Goal: Feedback & Contribution: Leave review/rating

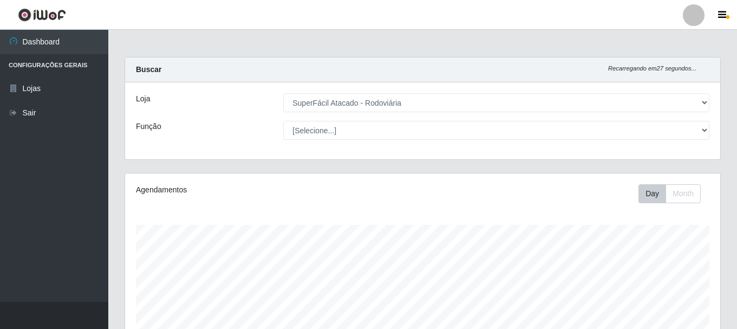
select select "400"
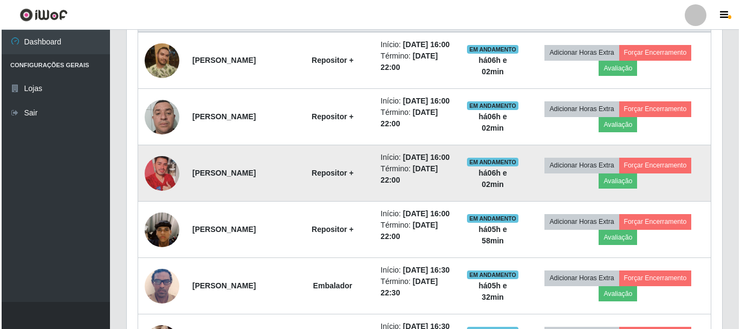
scroll to position [441, 0]
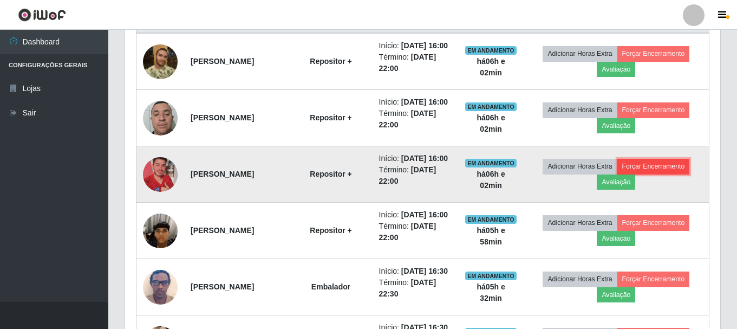
click at [663, 174] on button "Forçar Encerramento" at bounding box center [653, 166] width 73 height 15
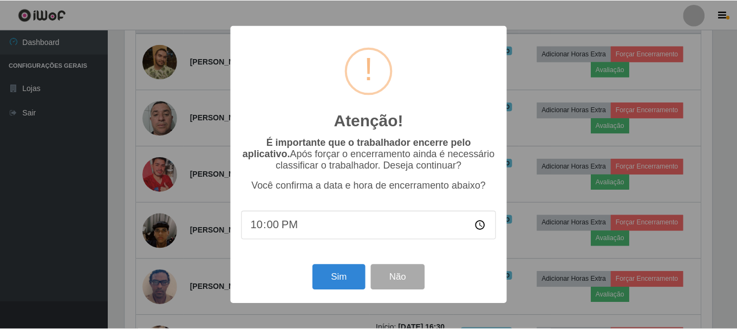
scroll to position [225, 590]
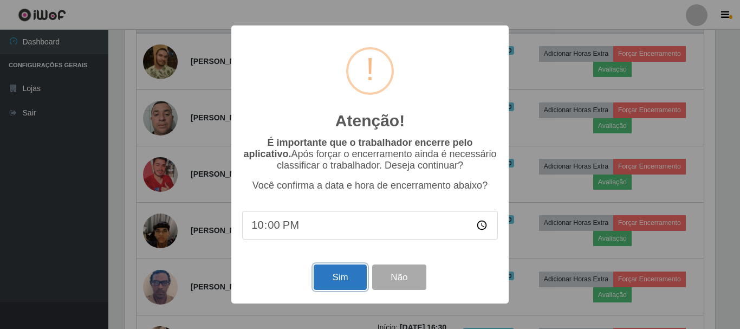
click at [338, 281] on button "Sim" at bounding box center [340, 276] width 53 height 25
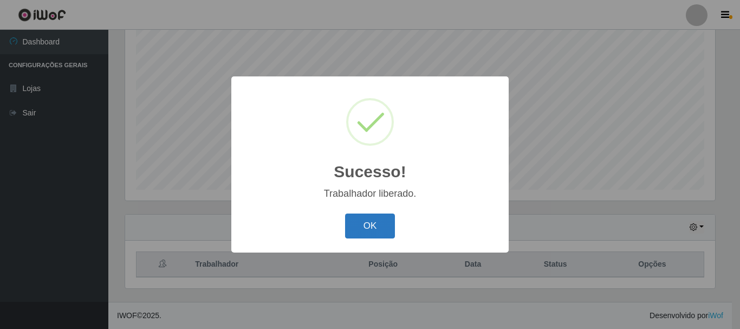
click at [363, 227] on button "OK" at bounding box center [370, 225] width 50 height 25
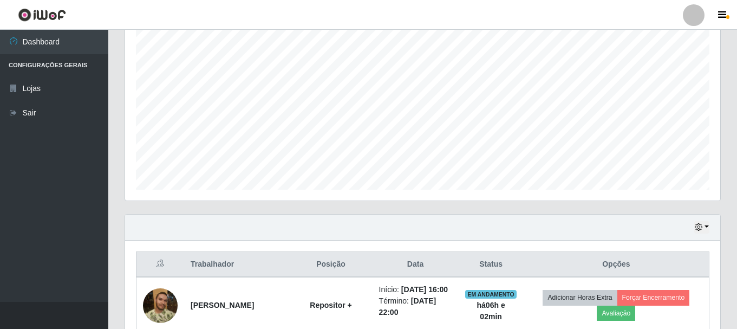
scroll to position [252, 0]
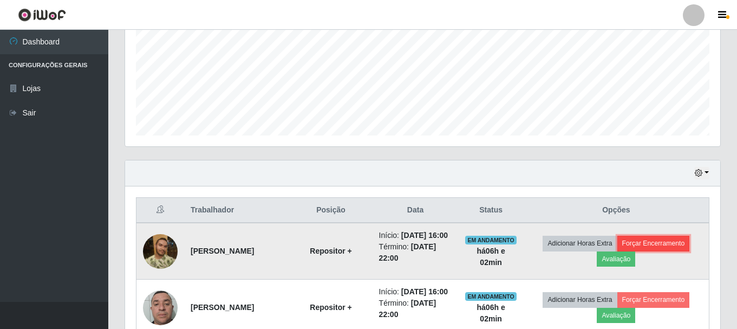
click at [663, 246] on button "Forçar Encerramento" at bounding box center [653, 243] width 73 height 15
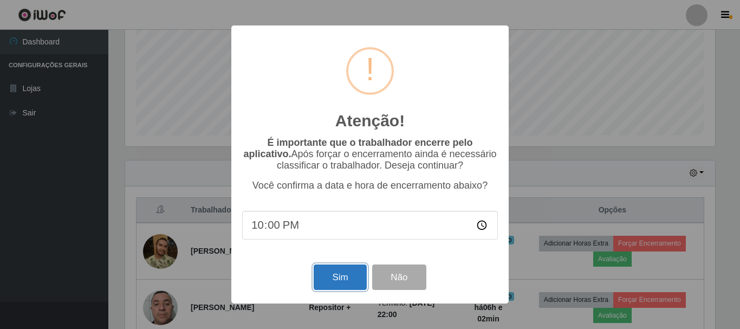
click at [339, 279] on button "Sim" at bounding box center [340, 276] width 53 height 25
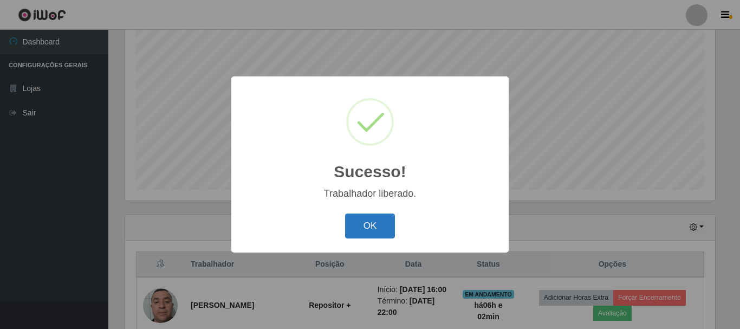
click at [351, 225] on button "OK" at bounding box center [370, 225] width 50 height 25
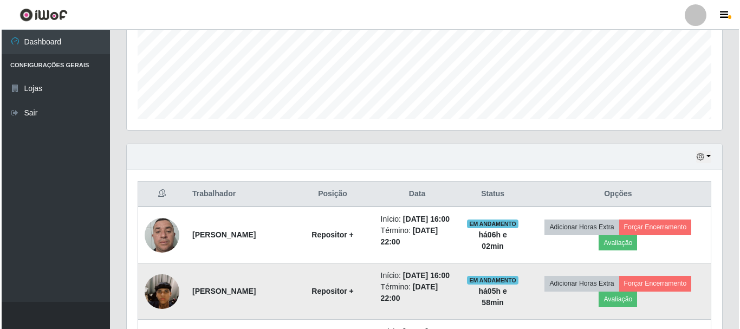
scroll to position [360, 0]
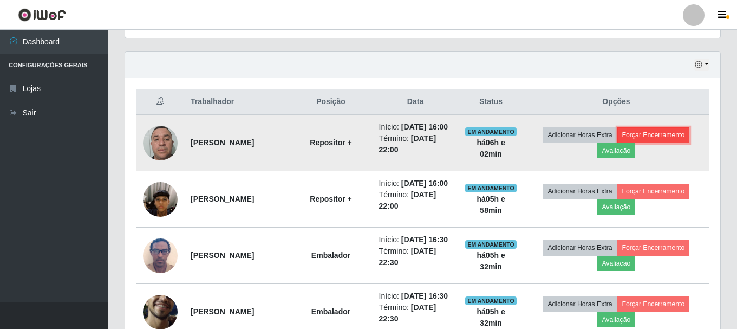
click at [662, 138] on button "Forçar Encerramento" at bounding box center [653, 134] width 73 height 15
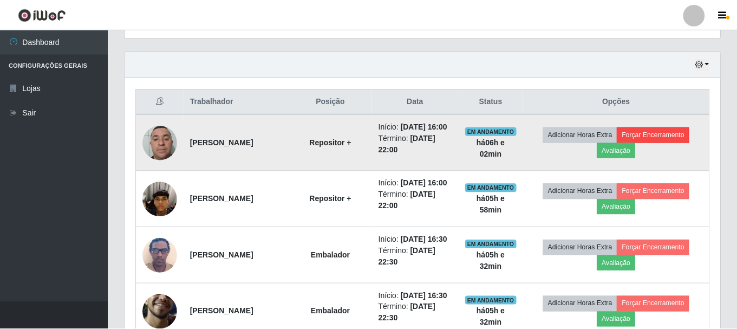
scroll to position [225, 590]
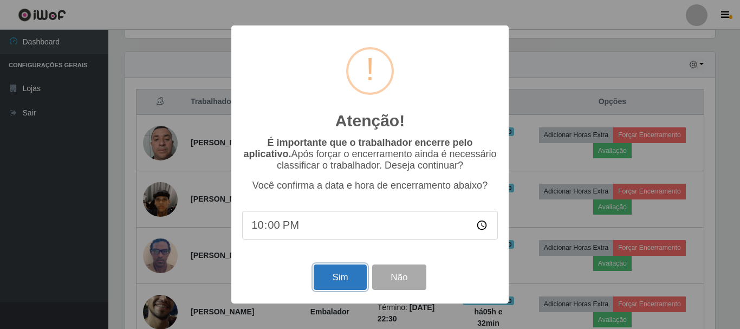
click at [334, 281] on button "Sim" at bounding box center [340, 276] width 53 height 25
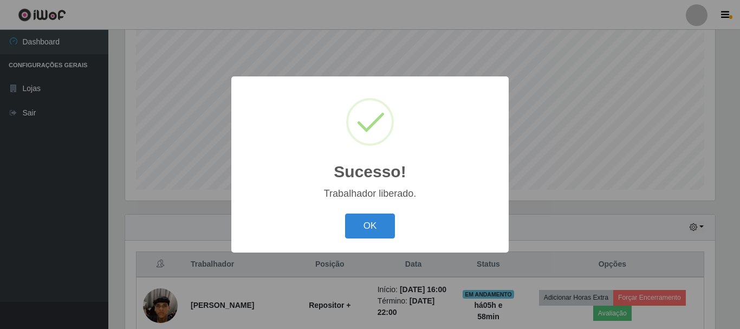
click at [344, 239] on div "OK Cancel" at bounding box center [370, 225] width 256 height 31
click at [369, 226] on button "OK" at bounding box center [370, 225] width 50 height 25
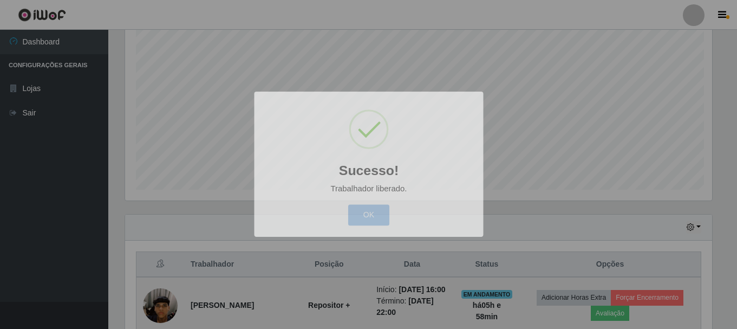
scroll to position [0, 0]
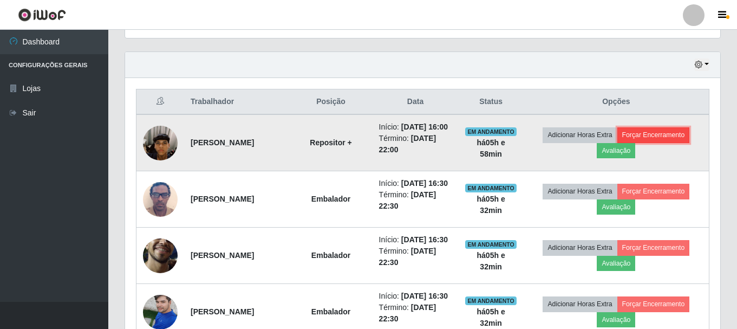
click at [674, 142] on button "Forçar Encerramento" at bounding box center [653, 134] width 73 height 15
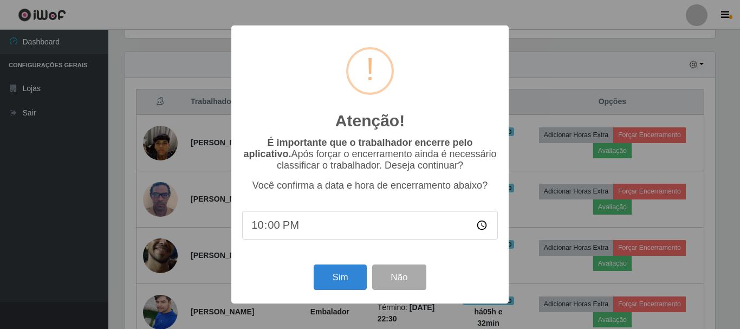
click at [291, 233] on input "22:00" at bounding box center [370, 225] width 256 height 29
click at [275, 232] on input "22:00" at bounding box center [370, 225] width 256 height 29
type input "22:04"
click at [329, 283] on button "Sim" at bounding box center [340, 276] width 53 height 25
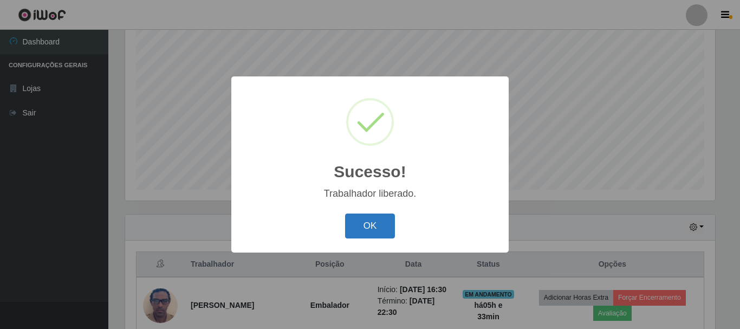
click at [360, 221] on button "OK" at bounding box center [370, 225] width 50 height 25
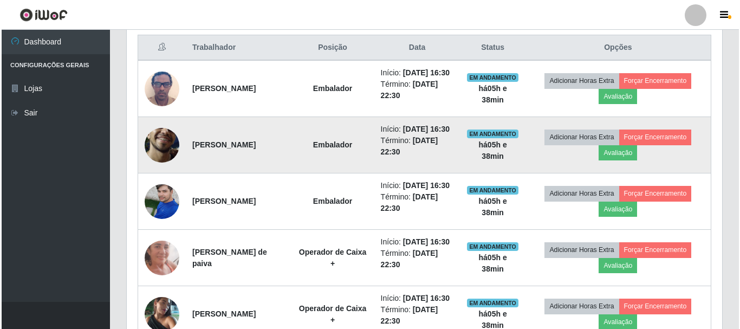
scroll to position [306, 0]
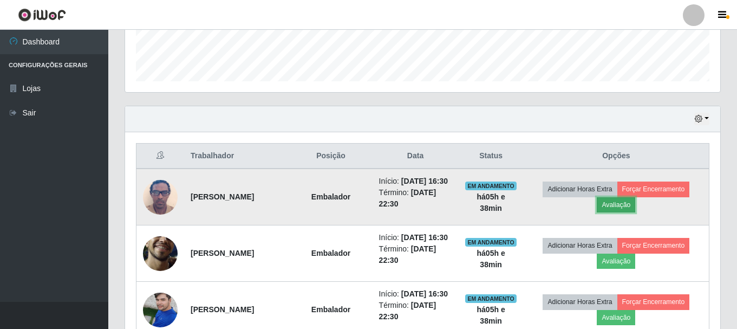
click at [635, 212] on button "Avaliação" at bounding box center [616, 204] width 38 height 15
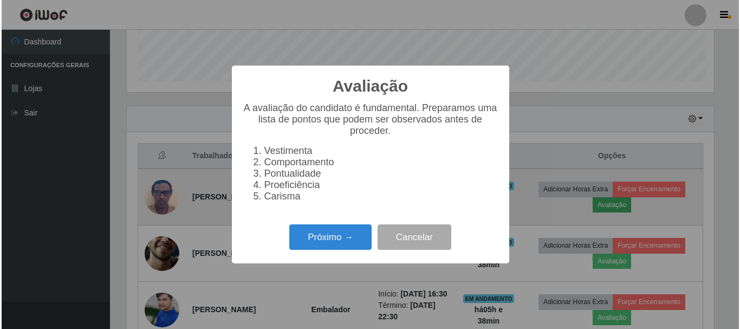
scroll to position [225, 590]
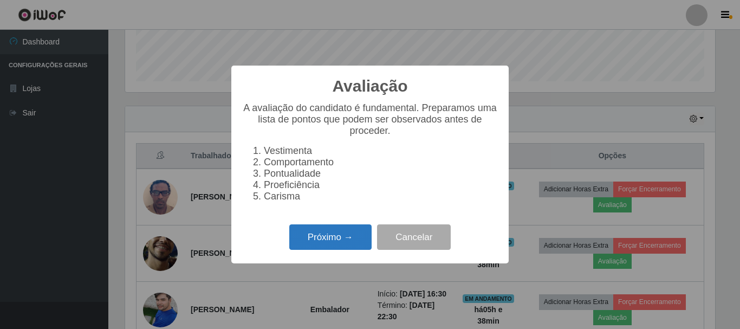
click at [342, 249] on button "Próximo →" at bounding box center [330, 236] width 82 height 25
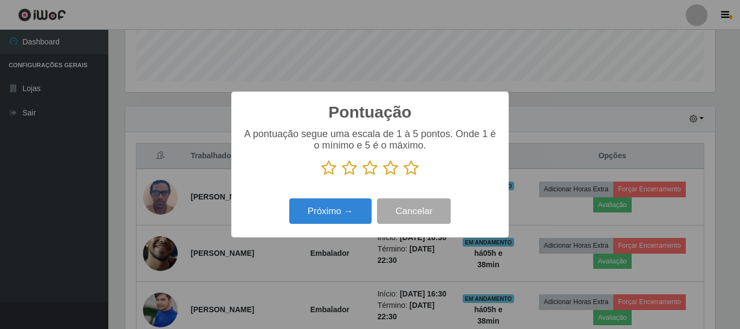
scroll to position [541395, 541029]
click at [414, 172] on icon at bounding box center [411, 168] width 15 height 16
click at [404, 176] on input "radio" at bounding box center [404, 176] width 0 height 0
click at [331, 229] on div "Pontuação × A pontuação segue uma escala de 1 à 5 pontos. Onde 1 é o mínimo e 5…" at bounding box center [369, 165] width 277 height 146
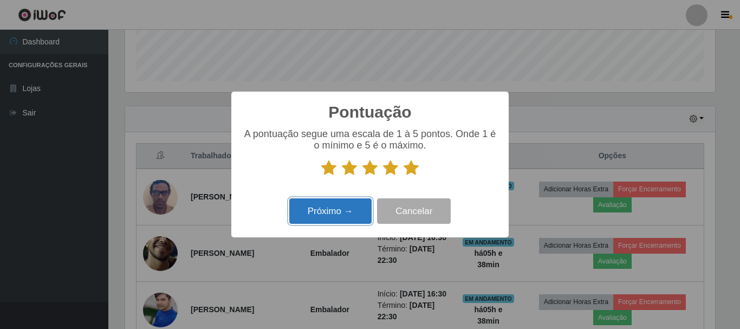
click at [329, 220] on button "Próximo →" at bounding box center [330, 210] width 82 height 25
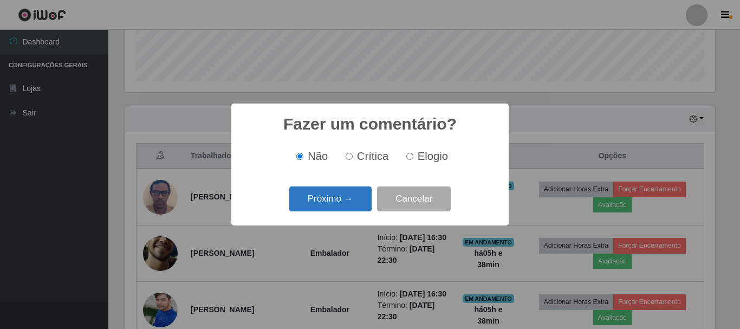
click at [341, 204] on button "Próximo →" at bounding box center [330, 198] width 82 height 25
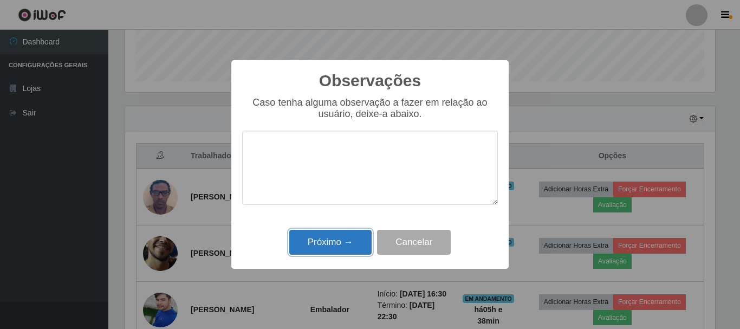
click at [342, 232] on button "Próximo →" at bounding box center [330, 242] width 82 height 25
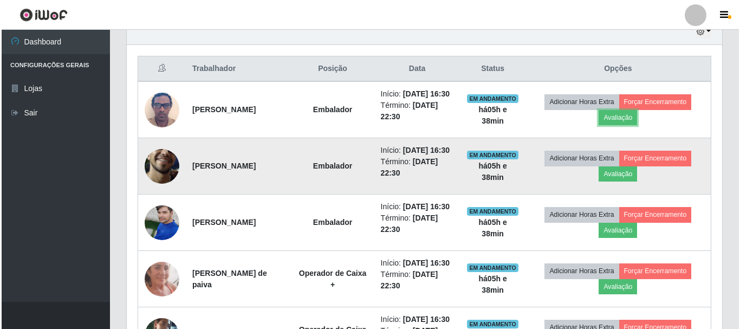
scroll to position [414, 0]
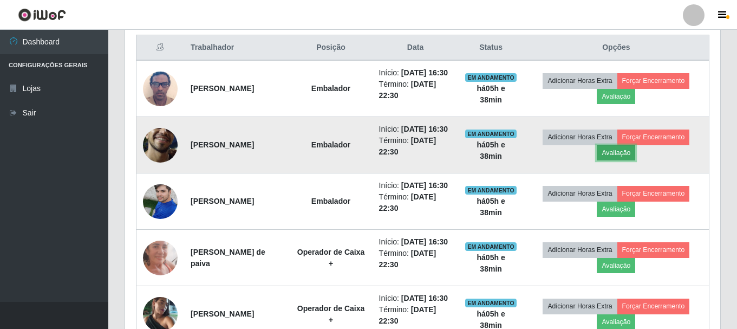
click at [630, 160] on button "Avaliação" at bounding box center [616, 152] width 38 height 15
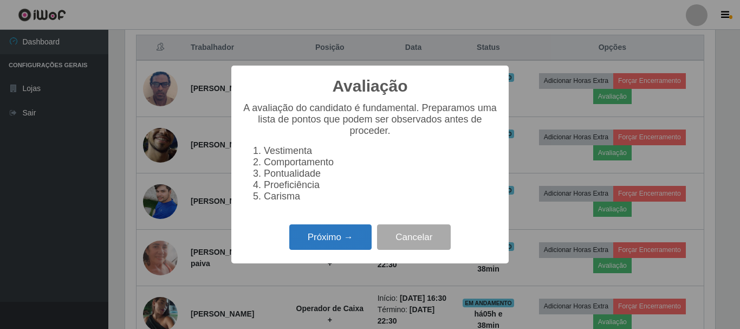
click at [339, 242] on button "Próximo →" at bounding box center [330, 236] width 82 height 25
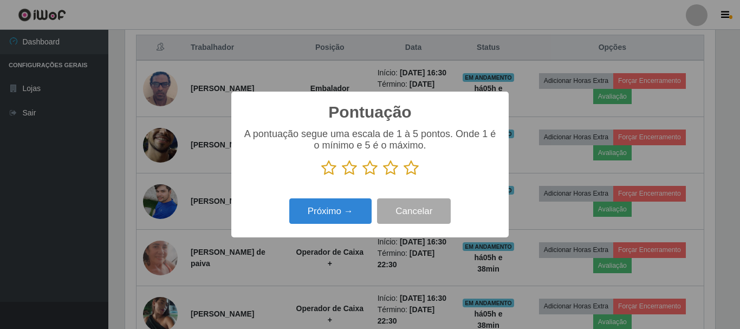
click at [391, 174] on icon at bounding box center [390, 168] width 15 height 16
click at [383, 176] on input "radio" at bounding box center [383, 176] width 0 height 0
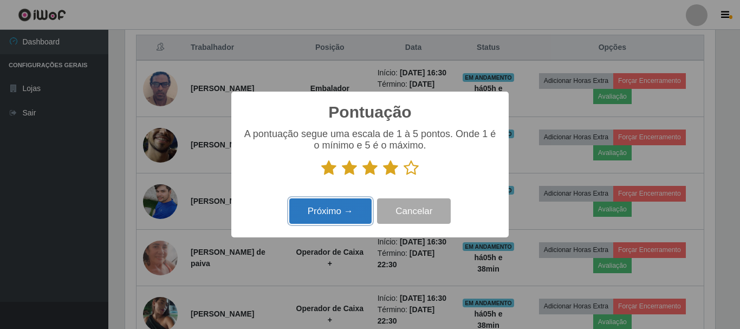
click at [341, 216] on button "Próximo →" at bounding box center [330, 210] width 82 height 25
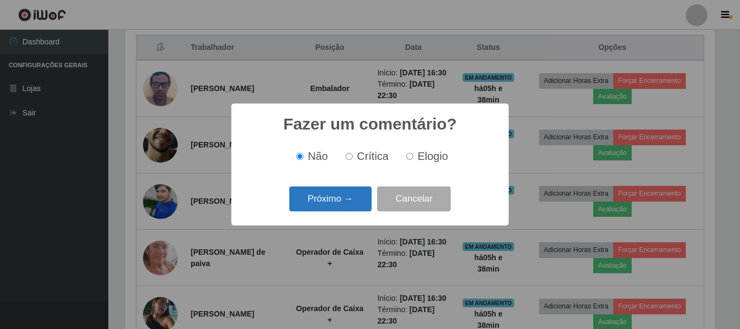
click at [337, 200] on button "Próximo →" at bounding box center [330, 198] width 82 height 25
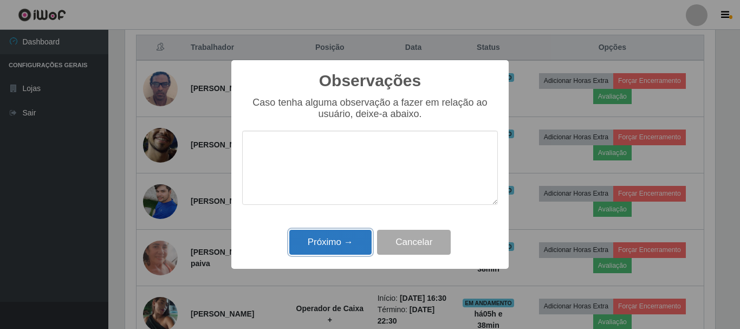
click at [341, 241] on button "Próximo →" at bounding box center [330, 242] width 82 height 25
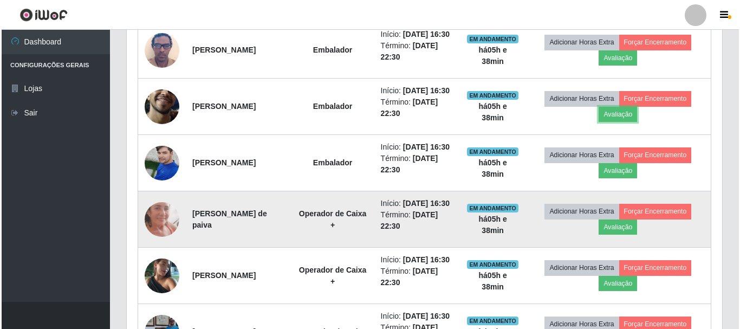
scroll to position [523, 0]
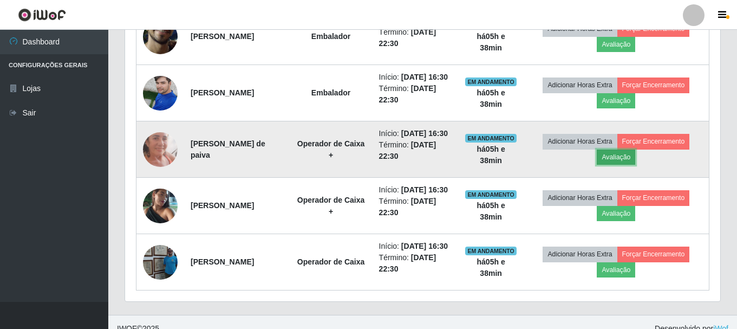
click at [615, 165] on button "Avaliação" at bounding box center [616, 156] width 38 height 15
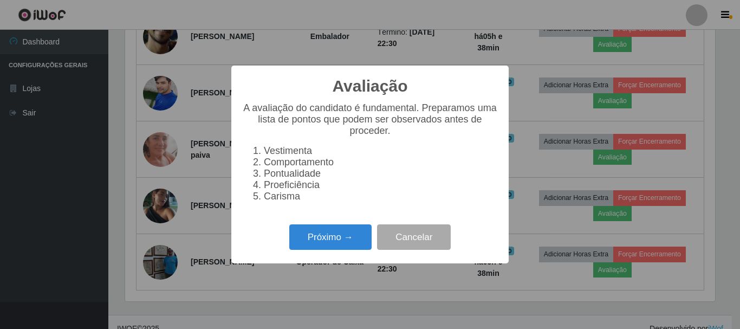
scroll to position [225, 590]
click at [361, 235] on button "Próximo →" at bounding box center [330, 236] width 82 height 25
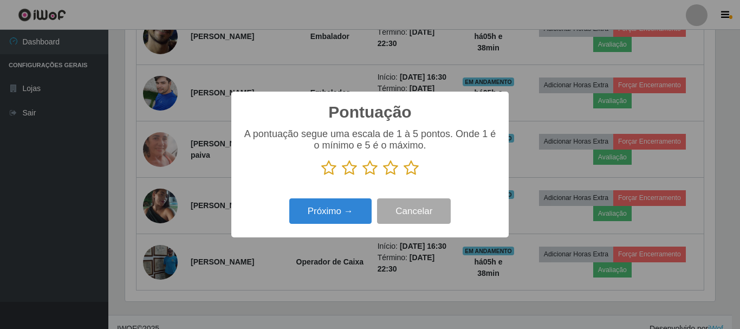
scroll to position [541395, 541029]
click at [369, 173] on icon at bounding box center [369, 168] width 15 height 16
click at [362, 176] on input "radio" at bounding box center [362, 176] width 0 height 0
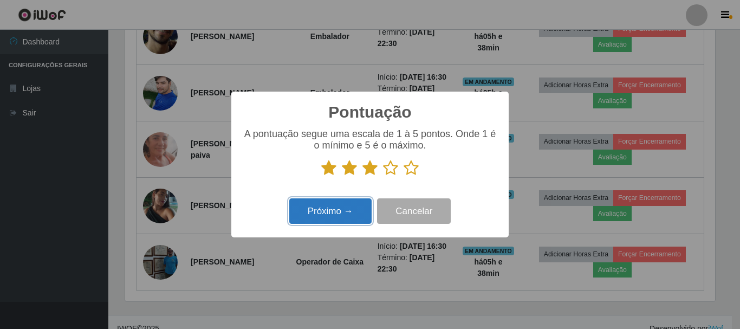
click at [349, 212] on button "Próximo →" at bounding box center [330, 210] width 82 height 25
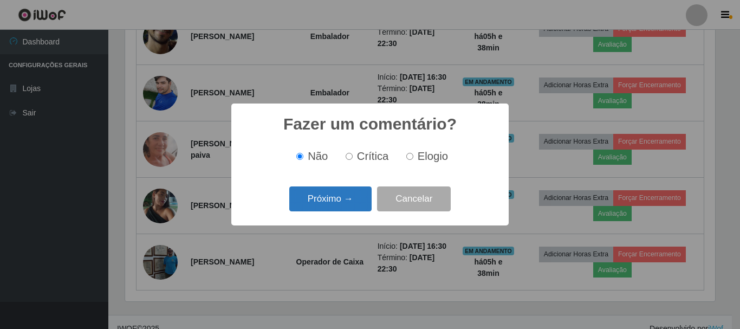
click at [339, 198] on button "Próximo →" at bounding box center [330, 198] width 82 height 25
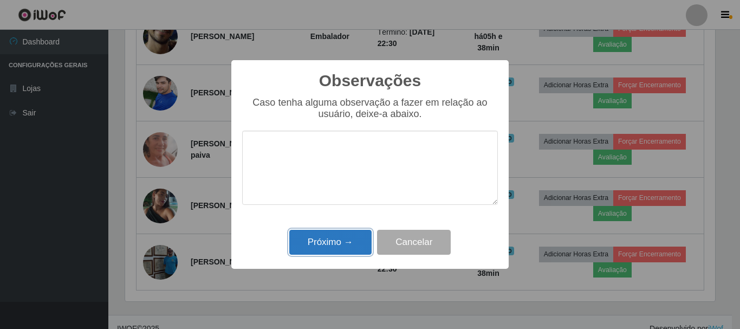
click at [344, 249] on button "Próximo →" at bounding box center [330, 242] width 82 height 25
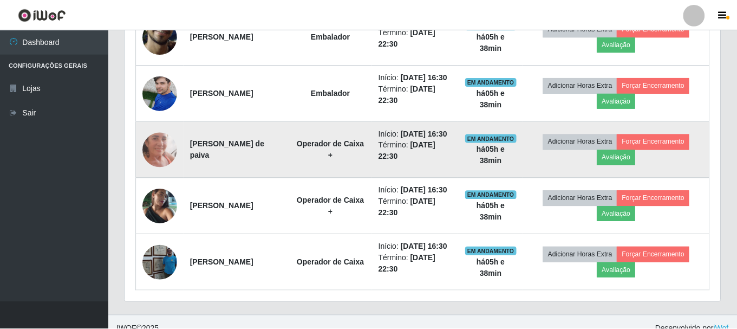
scroll to position [225, 595]
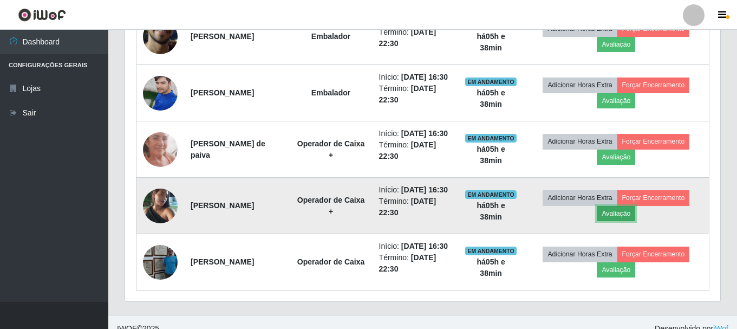
click at [635, 221] on button "Avaliação" at bounding box center [616, 213] width 38 height 15
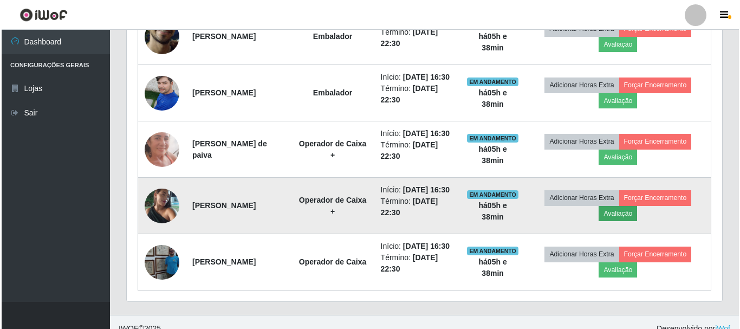
scroll to position [225, 590]
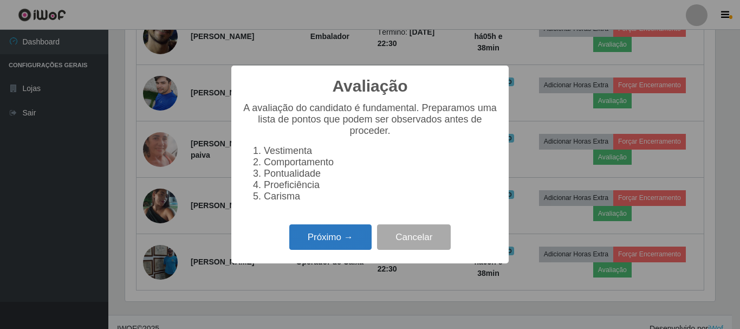
click at [309, 245] on button "Próximo →" at bounding box center [330, 236] width 82 height 25
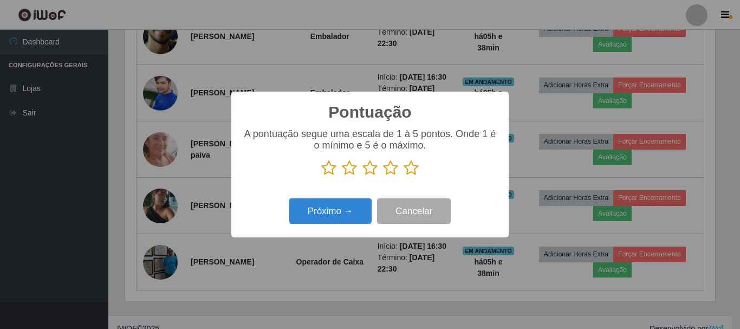
scroll to position [541395, 541029]
click at [407, 170] on icon at bounding box center [411, 168] width 15 height 16
click at [404, 176] on input "radio" at bounding box center [404, 176] width 0 height 0
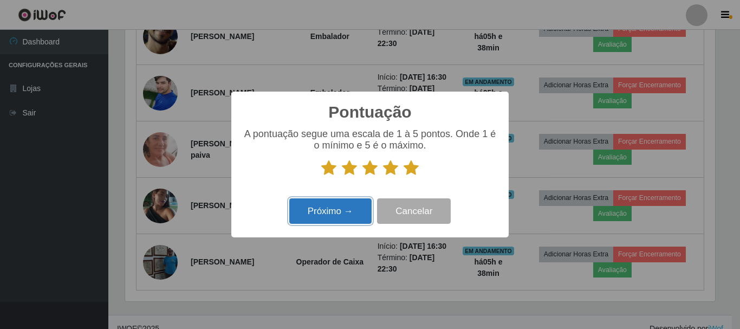
click at [357, 206] on button "Próximo →" at bounding box center [330, 210] width 82 height 25
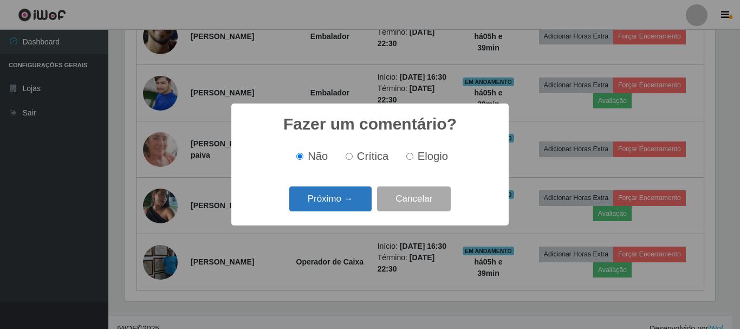
click at [314, 197] on button "Próximo →" at bounding box center [330, 198] width 82 height 25
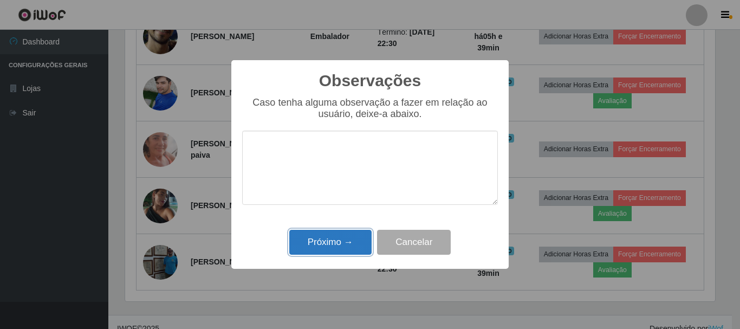
click at [347, 248] on button "Próximo →" at bounding box center [330, 242] width 82 height 25
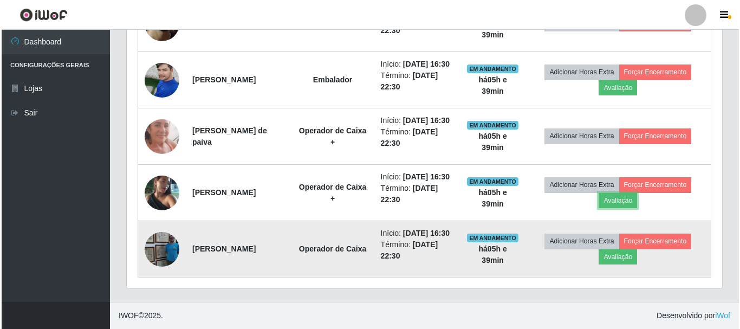
scroll to position [604, 0]
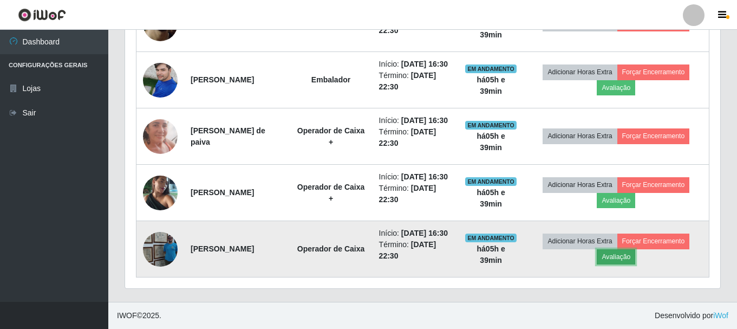
click at [633, 258] on button "Avaliação" at bounding box center [616, 256] width 38 height 15
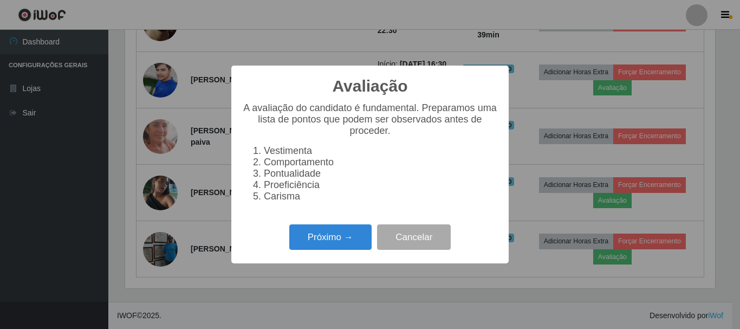
scroll to position [225, 590]
click at [340, 238] on button "Próximo →" at bounding box center [330, 236] width 82 height 25
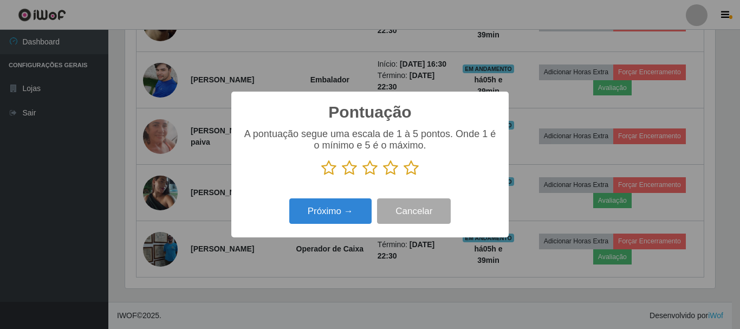
click at [413, 171] on icon at bounding box center [411, 168] width 15 height 16
click at [404, 176] on input "radio" at bounding box center [404, 176] width 0 height 0
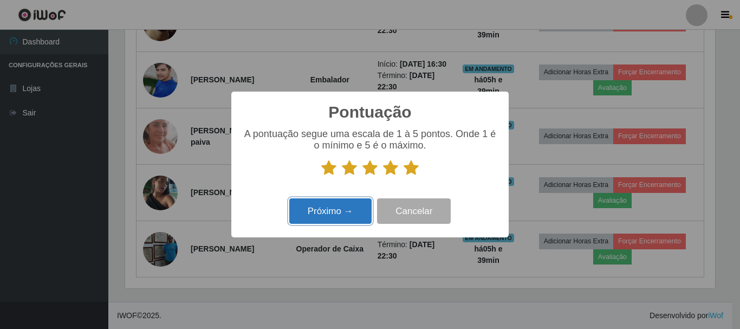
click at [323, 216] on button "Próximo →" at bounding box center [330, 210] width 82 height 25
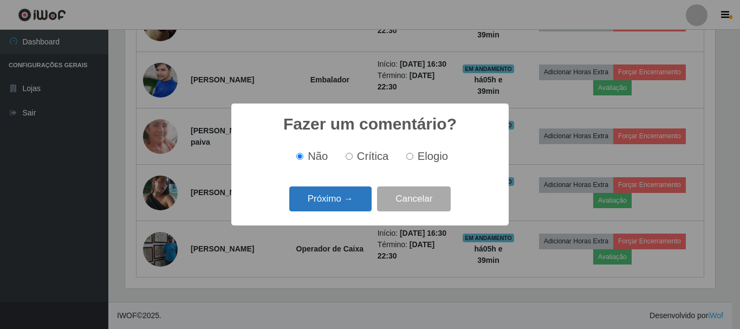
click at [335, 205] on button "Próximo →" at bounding box center [330, 198] width 82 height 25
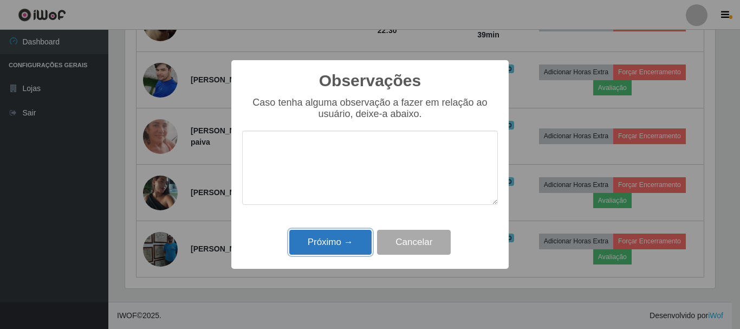
click at [340, 251] on button "Próximo →" at bounding box center [330, 242] width 82 height 25
